Goal: Register for event/course

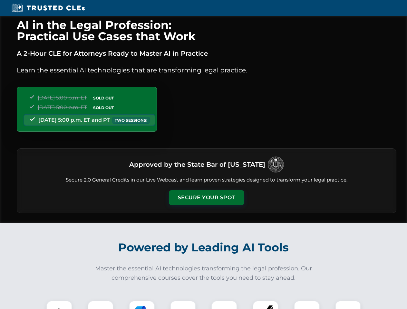
click at [206, 198] on button "Secure Your Spot" at bounding box center [206, 197] width 75 height 15
click at [59, 305] on img at bounding box center [59, 313] width 19 height 19
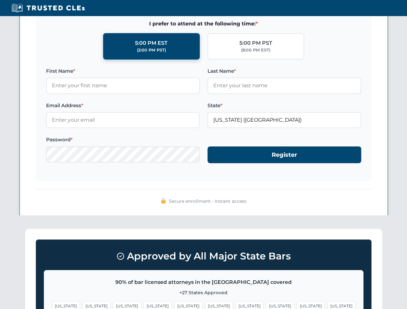
click at [235, 305] on span "[US_STATE]" at bounding box center [249, 306] width 28 height 9
click at [297, 305] on span "[US_STATE]" at bounding box center [311, 306] width 28 height 9
